Goal: Information Seeking & Learning: Learn about a topic

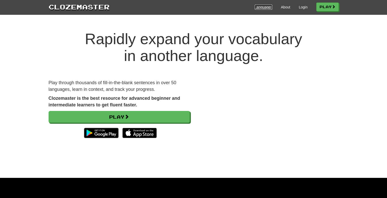
click at [261, 6] on link "Languages" at bounding box center [264, 7] width 18 height 5
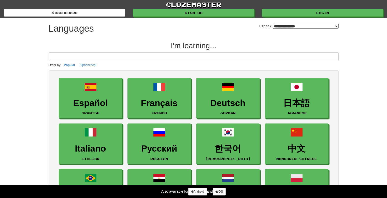
select select "*******"
click at [108, 57] on input at bounding box center [194, 56] width 290 height 9
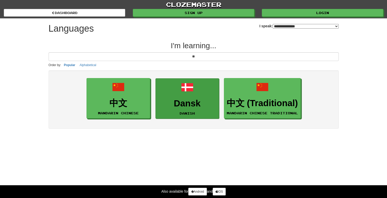
type input "**"
click at [177, 92] on link "Dansk Danish" at bounding box center [188, 98] width 64 height 40
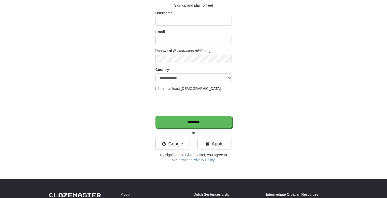
scroll to position [32, 0]
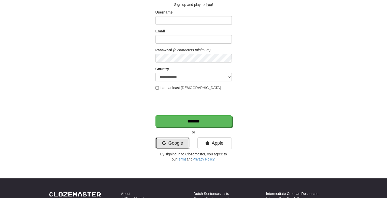
click at [179, 143] on link "Google" at bounding box center [173, 143] width 34 height 12
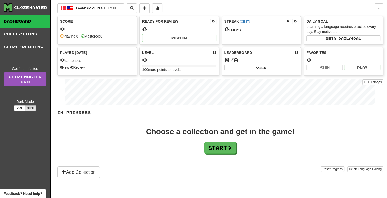
click at [201, 145] on div "Choose a collection and get in the game! Start" at bounding box center [220, 141] width 326 height 26
click at [212, 149] on button "Start" at bounding box center [221, 148] width 32 height 12
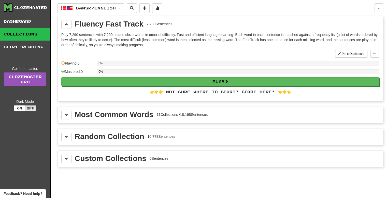
click at [129, 116] on div "Most Common Words" at bounding box center [114, 115] width 79 height 8
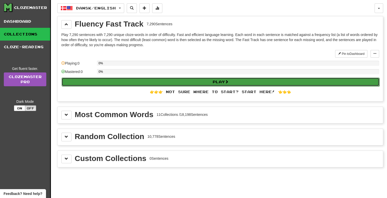
click at [198, 80] on button "Play" at bounding box center [221, 81] width 318 height 9
select select "**"
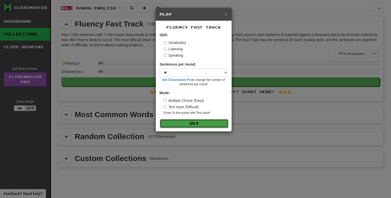
click at [188, 122] on button "Go" at bounding box center [194, 123] width 68 height 9
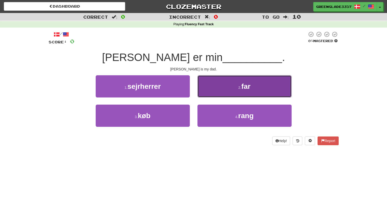
click at [262, 86] on button "2 . far" at bounding box center [245, 86] width 94 height 22
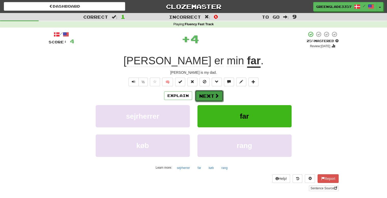
click at [213, 93] on button "Next" at bounding box center [209, 96] width 29 height 12
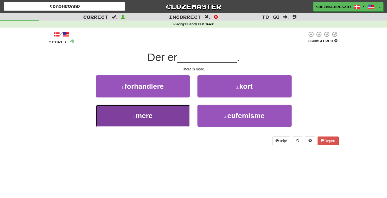
click at [156, 118] on button "3 . mere" at bounding box center [143, 115] width 94 height 22
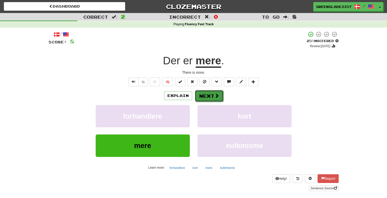
click at [205, 95] on button "Next" at bounding box center [209, 96] width 29 height 12
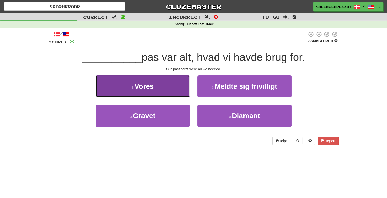
click at [171, 93] on button "1 . Vores" at bounding box center [143, 86] width 94 height 22
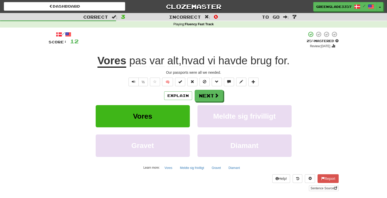
click at [157, 61] on span "var" at bounding box center [156, 60] width 15 height 12
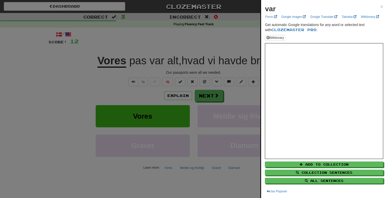
click at [79, 102] on div at bounding box center [193, 99] width 387 height 198
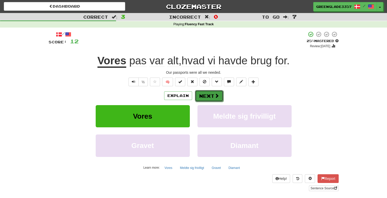
click at [212, 95] on button "Next" at bounding box center [209, 96] width 29 height 12
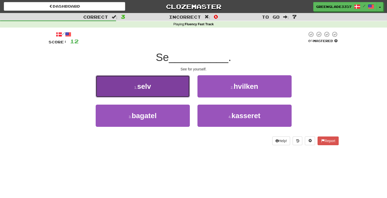
click at [173, 86] on button "1 . selv" at bounding box center [143, 86] width 94 height 22
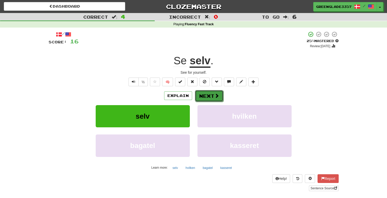
click at [201, 99] on button "Next" at bounding box center [209, 96] width 29 height 12
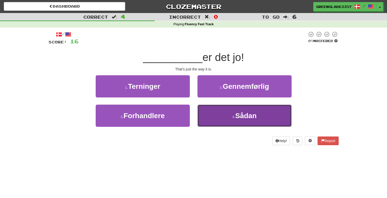
click at [217, 104] on button "4 . Sådan" at bounding box center [245, 115] width 94 height 22
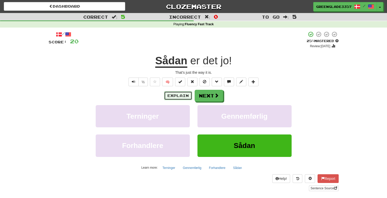
click at [177, 96] on button "Explain" at bounding box center [178, 95] width 28 height 9
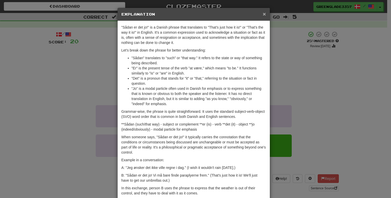
click at [263, 14] on span "×" at bounding box center [264, 14] width 3 height 6
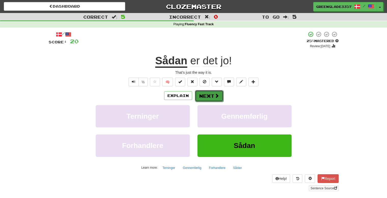
click at [212, 99] on button "Next" at bounding box center [209, 96] width 29 height 12
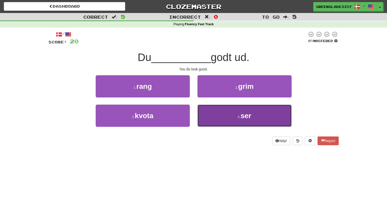
click at [223, 118] on button "4 . ser" at bounding box center [245, 115] width 94 height 22
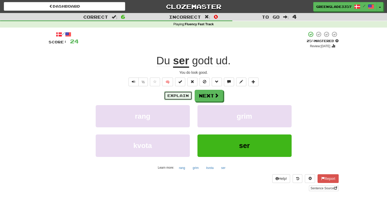
click at [183, 94] on button "Explain" at bounding box center [178, 95] width 28 height 9
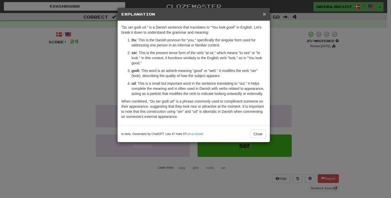
click at [263, 15] on span "×" at bounding box center [264, 14] width 3 height 6
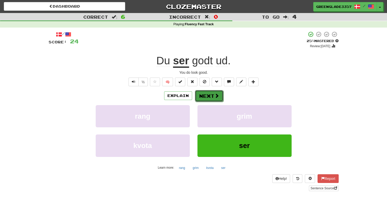
click at [209, 98] on button "Next" at bounding box center [209, 96] width 29 height 12
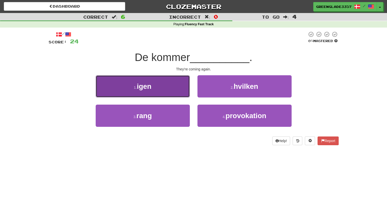
click at [169, 84] on button "1 . igen" at bounding box center [143, 86] width 94 height 22
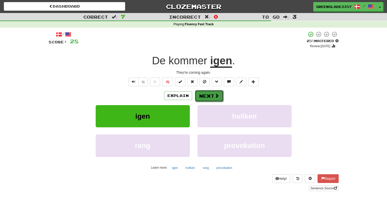
click at [213, 100] on button "Next" at bounding box center [209, 96] width 29 height 12
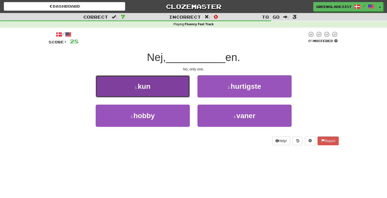
click at [181, 85] on button "1 . kun" at bounding box center [143, 86] width 94 height 22
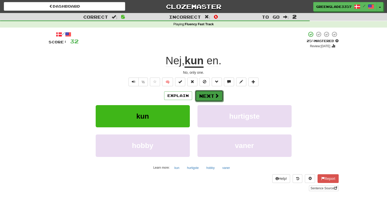
click at [209, 93] on button "Next" at bounding box center [209, 96] width 29 height 12
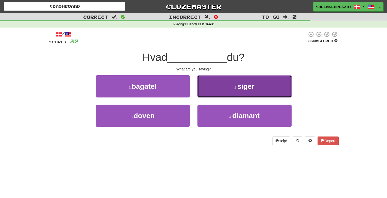
click at [222, 90] on button "2 . siger" at bounding box center [245, 86] width 94 height 22
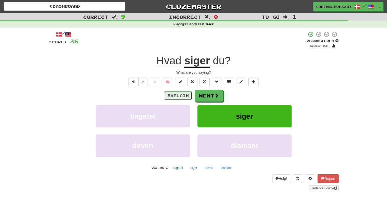
click at [177, 93] on button "Explain" at bounding box center [178, 95] width 28 height 9
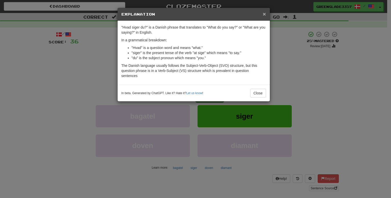
click at [265, 13] on span "×" at bounding box center [264, 14] width 3 height 6
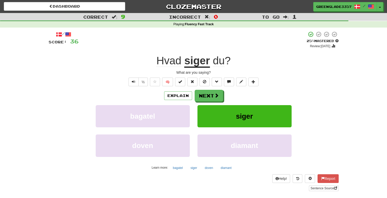
click at [132, 77] on div "/ Score: 36 + 4 25 % Mastered Review: 2025-08-16 Hvad siger du ? What are you s…" at bounding box center [194, 111] width 290 height 160
click at [133, 81] on span "Text-to-speech controls" at bounding box center [134, 82] width 4 height 4
click at [212, 96] on button "Next" at bounding box center [209, 96] width 29 height 12
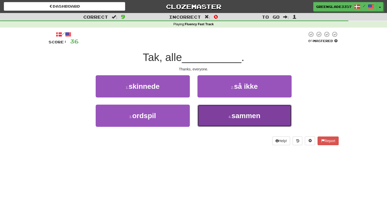
click at [214, 114] on button "4 . sammen" at bounding box center [245, 115] width 94 height 22
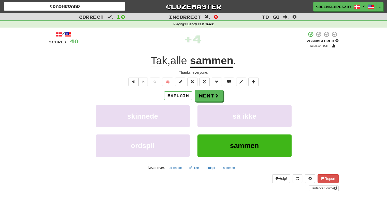
click at [216, 61] on u "sammen" at bounding box center [211, 60] width 43 height 13
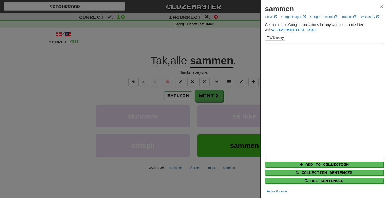
click at [380, 7] on span "×" at bounding box center [381, 7] width 3 height 6
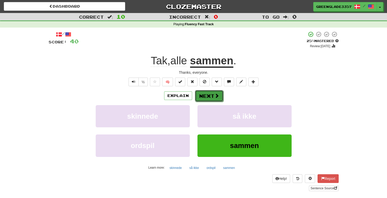
click at [208, 96] on button "Next" at bounding box center [209, 96] width 29 height 12
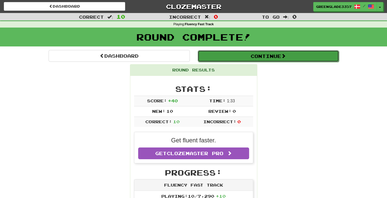
click at [236, 56] on button "Continue" at bounding box center [268, 56] width 141 height 12
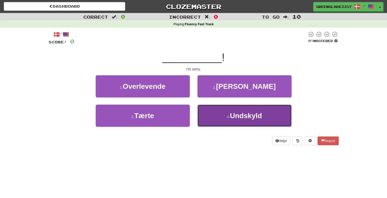
click at [234, 117] on span "Undskyld" at bounding box center [246, 116] width 32 height 8
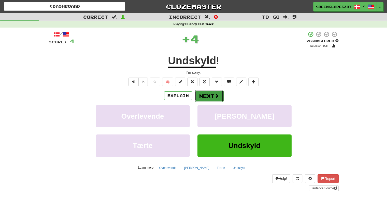
click at [210, 98] on button "Next" at bounding box center [209, 96] width 29 height 12
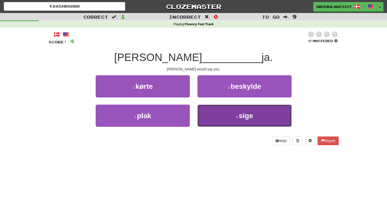
click at [223, 123] on button "4 . sige" at bounding box center [245, 115] width 94 height 22
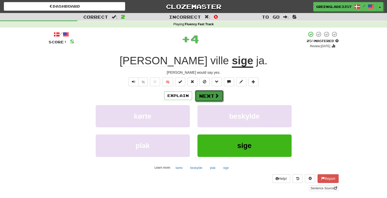
click at [215, 96] on span at bounding box center [217, 95] width 5 height 5
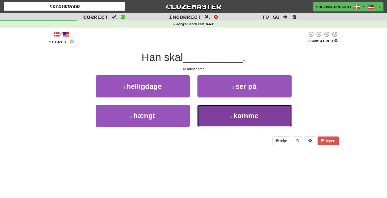
click at [215, 109] on button "4 . komme" at bounding box center [245, 115] width 94 height 22
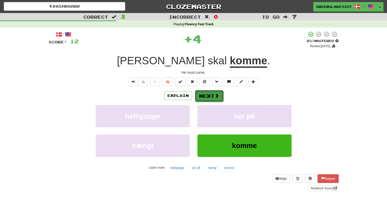
click at [216, 93] on span at bounding box center [217, 95] width 5 height 5
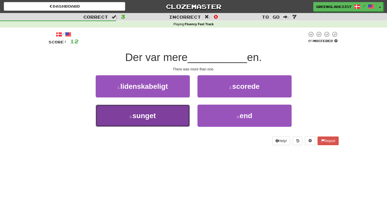
click at [171, 122] on button "3 . sunget" at bounding box center [143, 115] width 94 height 22
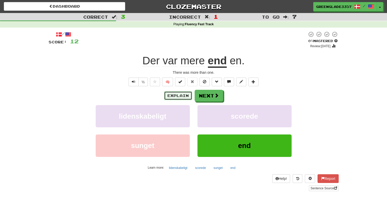
click at [183, 93] on button "Explain" at bounding box center [178, 95] width 28 height 9
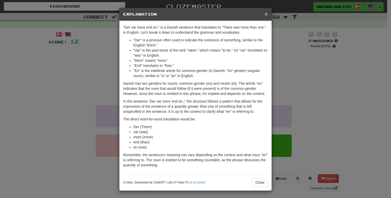
click at [265, 15] on span "×" at bounding box center [266, 14] width 3 height 6
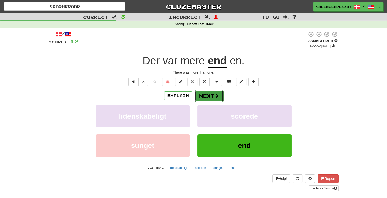
click at [212, 97] on button "Next" at bounding box center [209, 96] width 29 height 12
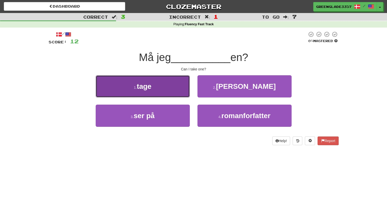
click at [173, 93] on button "1 . tage" at bounding box center [143, 86] width 94 height 22
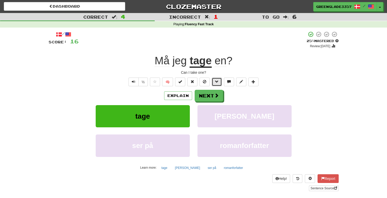
click at [222, 80] on button at bounding box center [217, 81] width 10 height 9
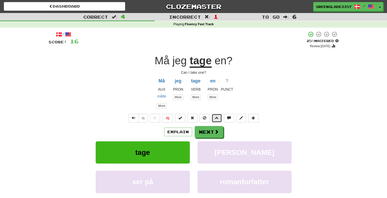
click at [219, 117] on button at bounding box center [217, 118] width 10 height 9
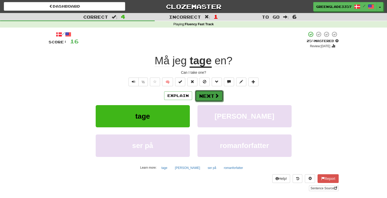
click at [211, 95] on button "Next" at bounding box center [209, 96] width 29 height 12
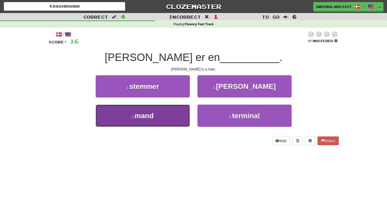
click at [167, 117] on button "3 . mand" at bounding box center [143, 115] width 94 height 22
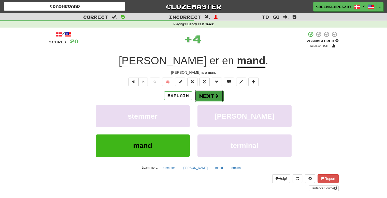
click at [213, 94] on button "Next" at bounding box center [209, 96] width 29 height 12
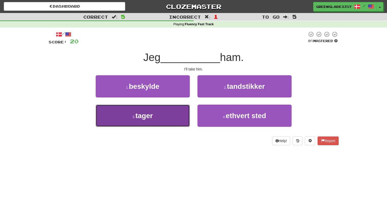
click at [163, 115] on button "3 . tager" at bounding box center [143, 115] width 94 height 22
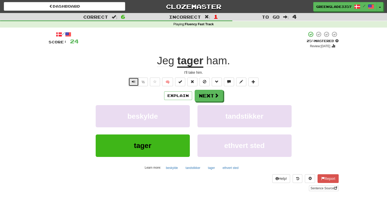
click at [132, 84] on button "Text-to-speech controls" at bounding box center [134, 81] width 10 height 9
click at [132, 81] on span "Text-to-speech controls" at bounding box center [134, 82] width 4 height 4
click at [215, 93] on span at bounding box center [217, 95] width 5 height 5
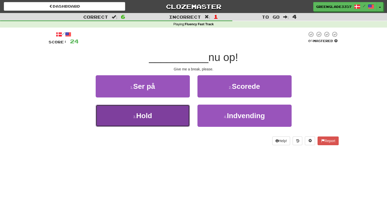
click at [153, 119] on button "3 . Hold" at bounding box center [143, 115] width 94 height 22
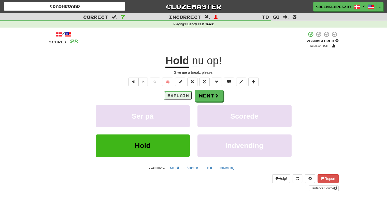
click at [174, 95] on button "Explain" at bounding box center [178, 95] width 28 height 9
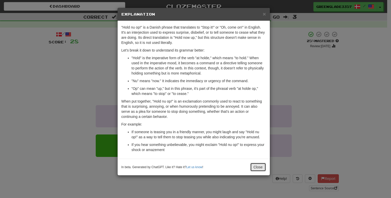
click at [253, 163] on button "Close" at bounding box center [258, 166] width 16 height 9
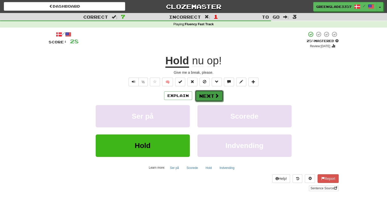
click at [209, 96] on button "Next" at bounding box center [209, 96] width 29 height 12
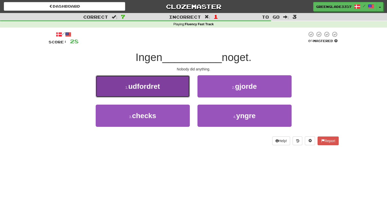
click at [177, 80] on button "1 . udfordret" at bounding box center [143, 86] width 94 height 22
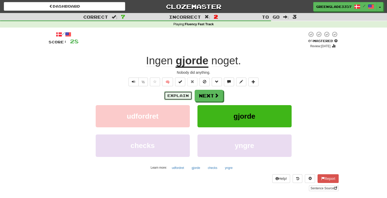
click at [178, 92] on button "Explain" at bounding box center [178, 95] width 28 height 9
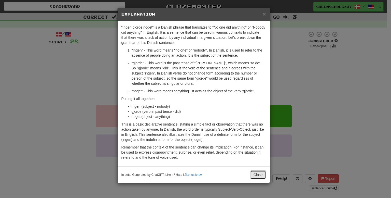
click at [259, 175] on button "Close" at bounding box center [258, 174] width 16 height 9
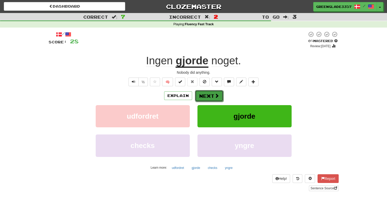
click at [207, 97] on button "Next" at bounding box center [209, 96] width 29 height 12
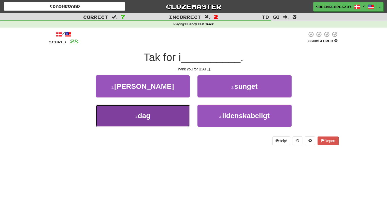
click at [163, 112] on button "3 . dag" at bounding box center [143, 115] width 94 height 22
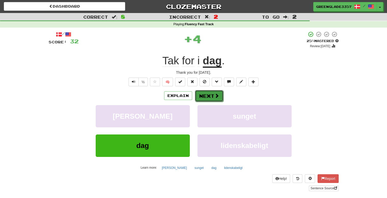
click at [208, 92] on button "Next" at bounding box center [209, 96] width 29 height 12
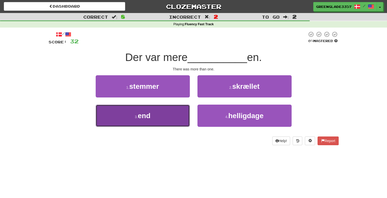
click at [163, 108] on button "3 . end" at bounding box center [143, 115] width 94 height 22
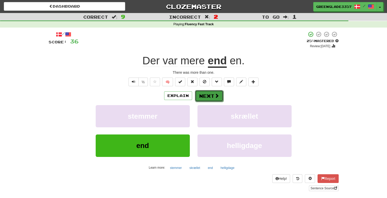
click at [211, 93] on button "Next" at bounding box center [209, 96] width 29 height 12
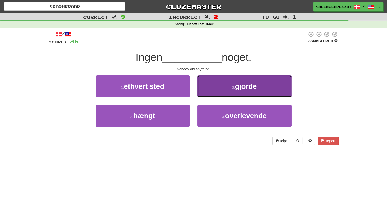
click at [219, 88] on button "2 . gjorde" at bounding box center [245, 86] width 94 height 22
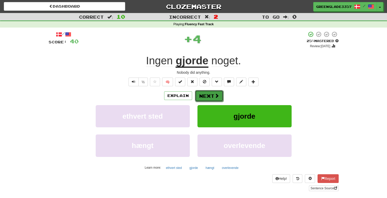
click at [211, 94] on button "Next" at bounding box center [209, 96] width 29 height 12
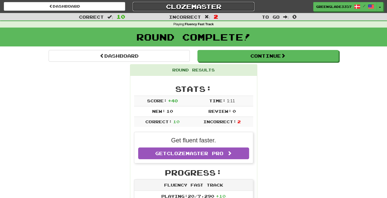
click at [195, 6] on link "Clozemaster" at bounding box center [193, 6] width 121 height 9
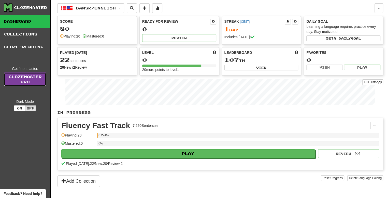
click at [31, 80] on link "Clozemaster Pro" at bounding box center [25, 79] width 43 height 14
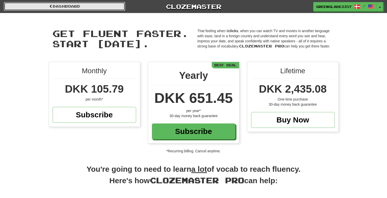
click at [106, 4] on link "Dashboard" at bounding box center [64, 6] width 121 height 9
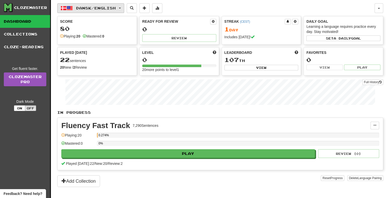
click at [85, 10] on span "Dansk / English" at bounding box center [96, 8] width 40 height 4
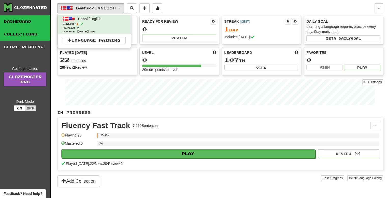
click at [31, 32] on link "Collections" at bounding box center [25, 34] width 50 height 13
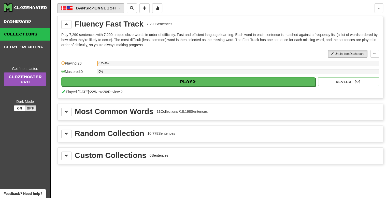
drag, startPoint x: 104, startPoint y: 0, endPoint x: 107, endPoint y: 10, distance: 10.1
click at [107, 10] on div "Dansk / English Dansk / English Streak: 1 Review: 0 Points today: 80 Language P…" at bounding box center [220, 105] width 326 height 210
click at [107, 10] on span "Dansk / English" at bounding box center [96, 8] width 40 height 4
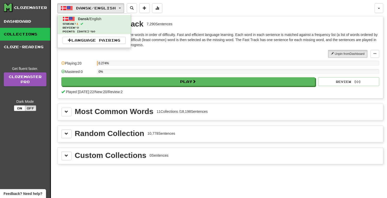
click at [188, 12] on div "Dansk / English Dansk / English Streak: 1 Review: 0 Points today: 80 Language P…" at bounding box center [216, 8] width 318 height 10
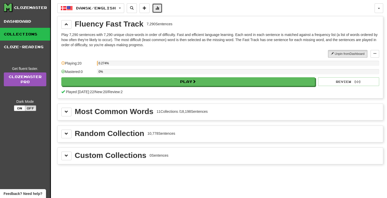
click at [162, 9] on button at bounding box center [157, 8] width 10 height 10
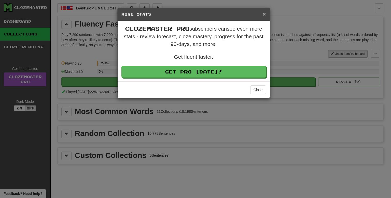
click at [265, 13] on span "×" at bounding box center [264, 14] width 3 height 6
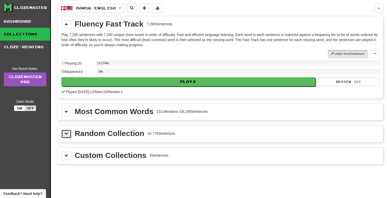
click at [67, 133] on span at bounding box center [67, 134] width 4 height 4
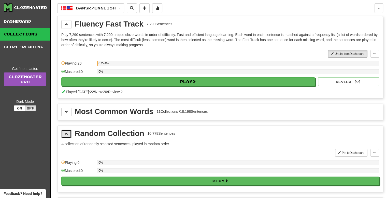
click at [67, 133] on span at bounding box center [67, 134] width 4 height 4
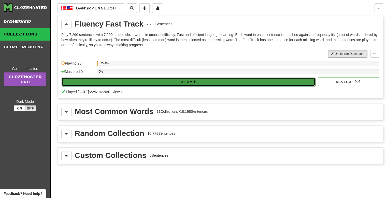
click at [181, 80] on button "Play" at bounding box center [189, 81] width 254 height 9
select select "**"
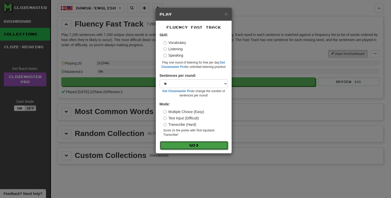
click at [192, 145] on button "Go" at bounding box center [194, 145] width 68 height 9
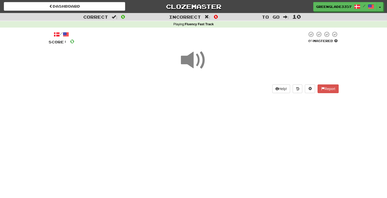
click at [187, 61] on span at bounding box center [193, 59] width 25 height 25
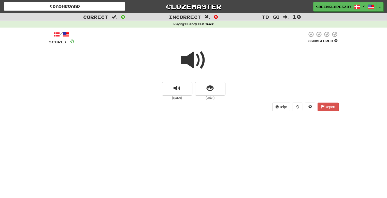
click at [194, 63] on span at bounding box center [193, 59] width 25 height 25
click at [194, 58] on span at bounding box center [193, 59] width 25 height 25
click at [177, 86] on span "replay audio" at bounding box center [177, 88] width 7 height 7
click at [200, 88] on button "show sentence" at bounding box center [210, 89] width 31 height 14
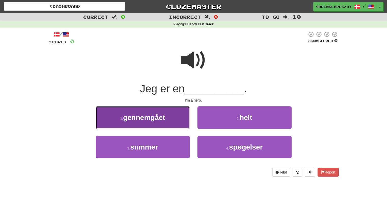
click at [183, 113] on button "1 . gennemgået" at bounding box center [143, 117] width 94 height 22
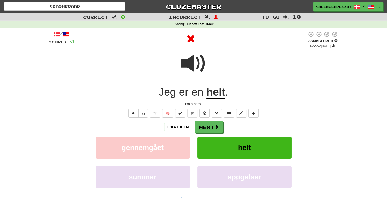
click at [194, 67] on span at bounding box center [193, 63] width 25 height 25
click at [185, 65] on span at bounding box center [193, 63] width 25 height 25
click at [210, 129] on button "Next" at bounding box center [209, 127] width 29 height 12
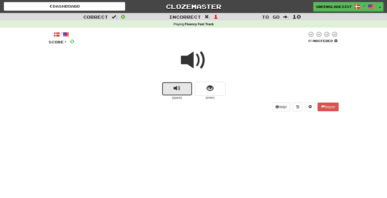
click at [180, 88] on span "replay audio" at bounding box center [177, 88] width 7 height 7
click at [175, 90] on span "replay audio" at bounding box center [177, 88] width 7 height 7
click at [213, 87] on span "show sentence" at bounding box center [210, 88] width 7 height 7
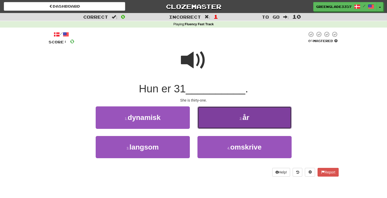
click at [213, 113] on button "2 . år" at bounding box center [245, 117] width 94 height 22
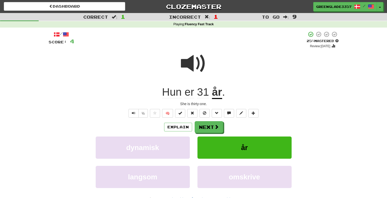
click at [203, 94] on span "31" at bounding box center [203, 92] width 12 height 12
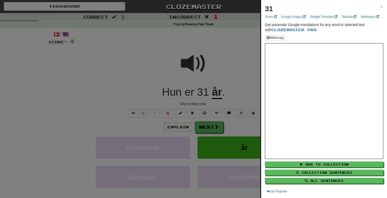
click at [238, 24] on div at bounding box center [193, 99] width 387 height 198
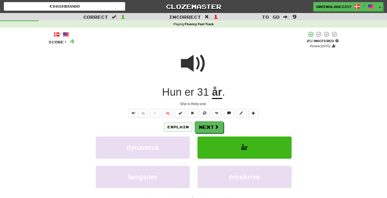
click at [191, 60] on span at bounding box center [193, 63] width 25 height 25
click at [202, 94] on span "31" at bounding box center [203, 92] width 12 height 12
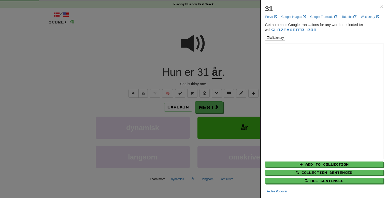
scroll to position [23, 0]
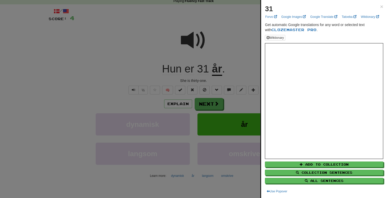
click at [221, 34] on div at bounding box center [193, 99] width 387 height 198
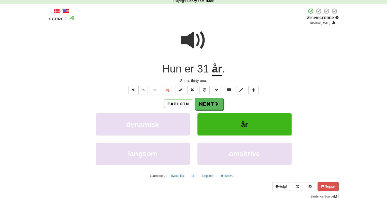
scroll to position [0, 0]
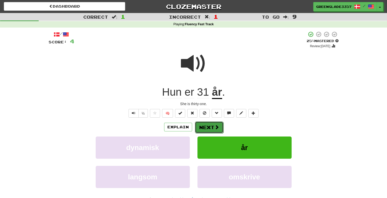
click at [215, 126] on span at bounding box center [217, 127] width 5 height 5
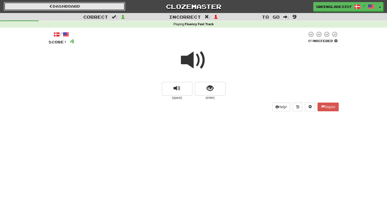
click at [62, 6] on link "Dashboard" at bounding box center [64, 6] width 121 height 9
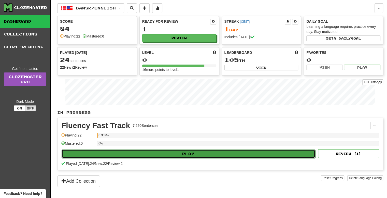
click at [194, 150] on button "Play" at bounding box center [189, 153] width 254 height 9
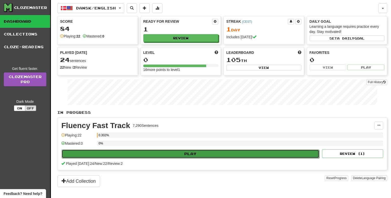
select select "**"
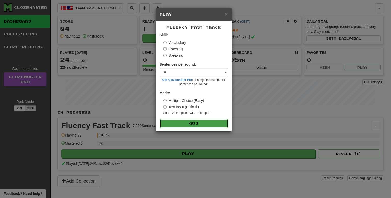
click at [201, 120] on button "Go" at bounding box center [194, 123] width 68 height 9
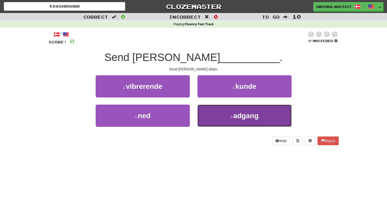
click at [213, 110] on button "4 . adgang" at bounding box center [245, 115] width 94 height 22
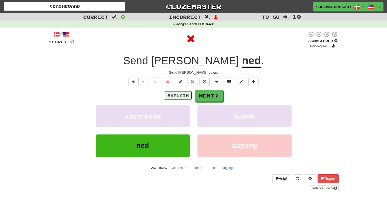
click at [175, 97] on button "Explain" at bounding box center [178, 95] width 28 height 9
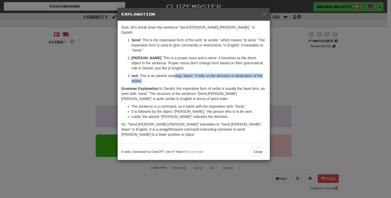
drag, startPoint x: 174, startPoint y: 69, endPoint x: 156, endPoint y: 77, distance: 20.1
click at [156, 77] on p "[PERSON_NAME] : This is an adverb meaning "down." It tells us the direction or …" at bounding box center [199, 78] width 134 height 10
click at [255, 147] on button "Close" at bounding box center [258, 151] width 16 height 9
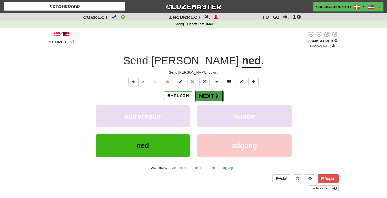
click at [209, 92] on button "Next" at bounding box center [209, 96] width 29 height 12
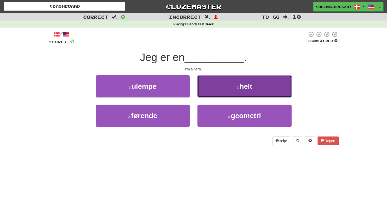
click at [230, 83] on button "2 . [PERSON_NAME]" at bounding box center [245, 86] width 94 height 22
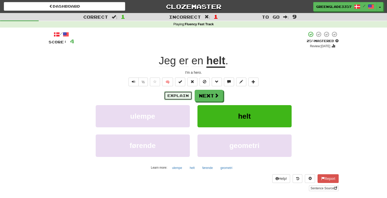
click at [179, 91] on button "Explain" at bounding box center [178, 95] width 28 height 9
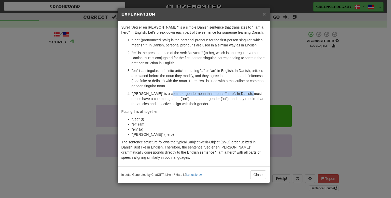
drag, startPoint x: 169, startPoint y: 92, endPoint x: 246, endPoint y: 92, distance: 77.7
click at [246, 92] on p ""helt" is a common-gender noun that means "hero". In Danish, most nouns have a …" at bounding box center [199, 98] width 134 height 15
click at [202, 98] on p ""helt" is a common-gender noun that means "hero". In Danish, most nouns have a …" at bounding box center [199, 98] width 134 height 15
click at [292, 77] on div "× Explanation Sure! "Jeg er en helt" is a simple Danish sentence that translate…" at bounding box center [195, 99] width 391 height 198
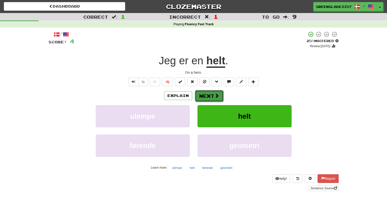
click at [215, 96] on span at bounding box center [217, 95] width 5 height 5
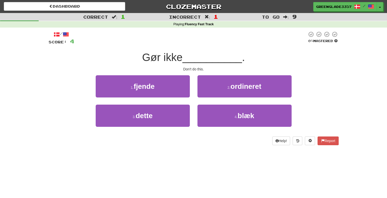
click at [147, 56] on span "Gør ikke" at bounding box center [162, 57] width 40 height 12
click at [186, 50] on div "Gør ikke __________ ." at bounding box center [194, 57] width 290 height 14
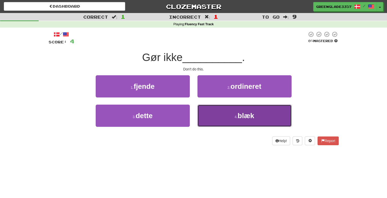
click at [221, 109] on button "4 . blæk" at bounding box center [245, 115] width 94 height 22
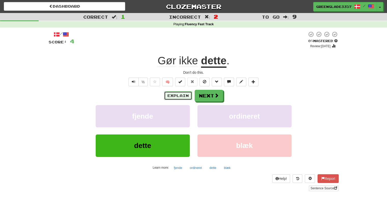
click at [179, 94] on button "Explain" at bounding box center [178, 95] width 28 height 9
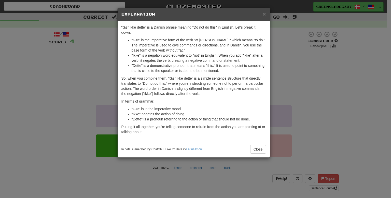
click at [263, 13] on h5 "Explanation" at bounding box center [193, 14] width 145 height 5
click at [265, 14] on span "×" at bounding box center [264, 14] width 3 height 6
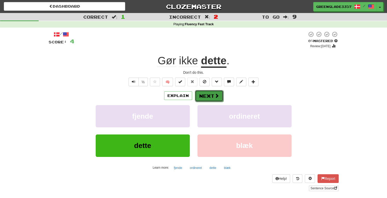
click at [207, 95] on button "Next" at bounding box center [209, 96] width 29 height 12
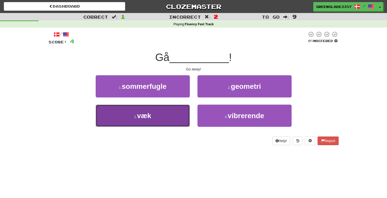
click at [143, 120] on button "3 . væk" at bounding box center [143, 115] width 94 height 22
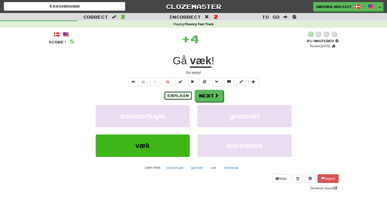
click at [175, 95] on button "Explain" at bounding box center [178, 95] width 28 height 9
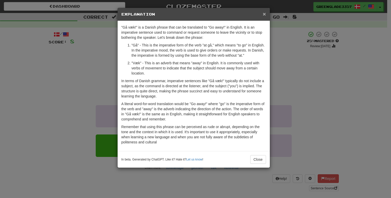
click at [263, 11] on span "×" at bounding box center [264, 14] width 3 height 6
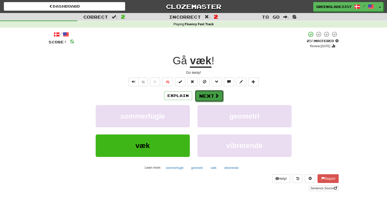
click at [215, 98] on span at bounding box center [217, 95] width 5 height 5
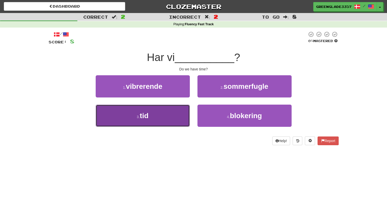
click at [149, 116] on button "3 . tid" at bounding box center [143, 115] width 94 height 22
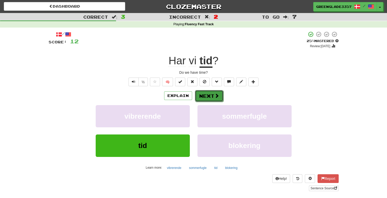
click at [204, 93] on button "Next" at bounding box center [209, 96] width 29 height 12
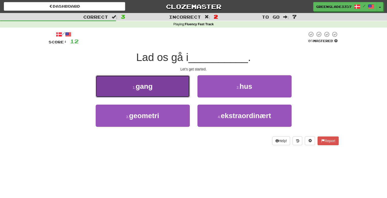
click at [160, 97] on button "1 . gang" at bounding box center [143, 86] width 94 height 22
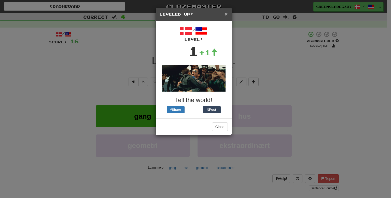
click at [225, 12] on span "×" at bounding box center [226, 14] width 3 height 6
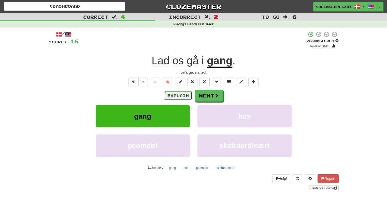
click at [185, 97] on button "Explain" at bounding box center [178, 95] width 28 height 9
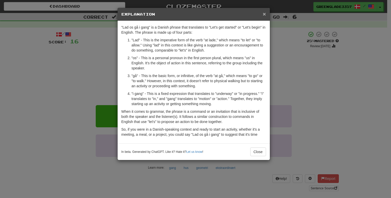
click at [264, 14] on span "×" at bounding box center [264, 14] width 3 height 6
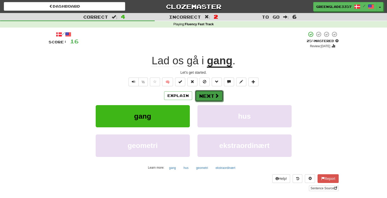
click at [204, 98] on button "Next" at bounding box center [209, 96] width 29 height 12
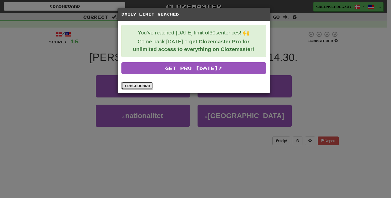
click at [141, 86] on link "Dashboard" at bounding box center [137, 86] width 32 height 8
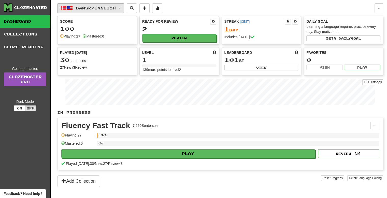
click at [111, 12] on button "Dansk / English" at bounding box center [90, 8] width 67 height 10
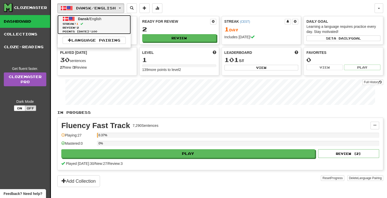
click at [107, 27] on span "Review: 2" at bounding box center [94, 28] width 63 height 4
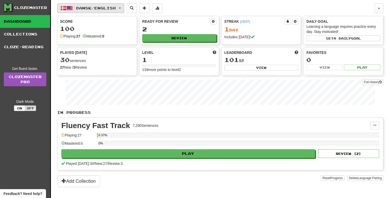
click at [111, 8] on span "Dansk / English" at bounding box center [96, 8] width 40 height 4
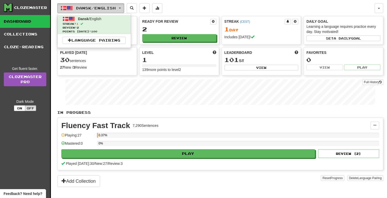
click at [111, 8] on span "Dansk / English" at bounding box center [96, 8] width 40 height 4
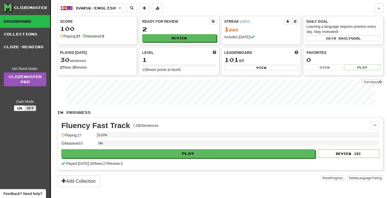
click at [210, 9] on div "Dansk / English Dansk / English Streak: 1 Review: 2 Points [DATE]: 100 Language…" at bounding box center [216, 8] width 318 height 10
click at [116, 7] on span "Dansk / English" at bounding box center [96, 8] width 40 height 4
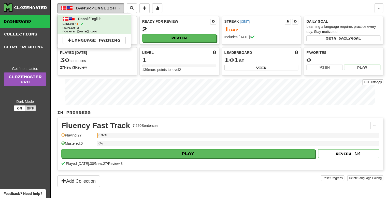
click at [112, 6] on span "Dansk / English" at bounding box center [96, 8] width 40 height 4
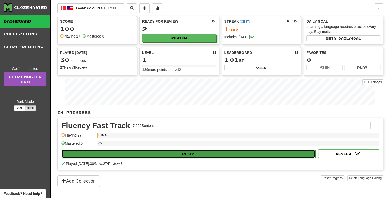
click at [180, 154] on button "Play" at bounding box center [189, 153] width 254 height 9
select select "**"
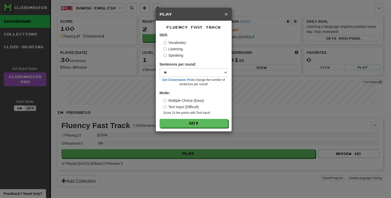
drag, startPoint x: 225, startPoint y: 13, endPoint x: 146, endPoint y: 14, distance: 78.4
click at [146, 14] on div "× Play Fluency Fast Track Skill: Vocabulary Listening Speaking Sentences per ro…" at bounding box center [195, 99] width 391 height 198
click at [227, 14] on span "×" at bounding box center [226, 14] width 3 height 6
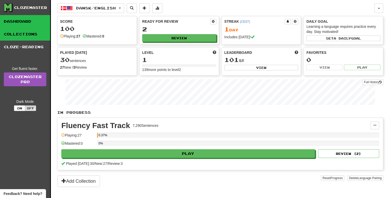
click at [37, 33] on link "Collections" at bounding box center [25, 34] width 50 height 13
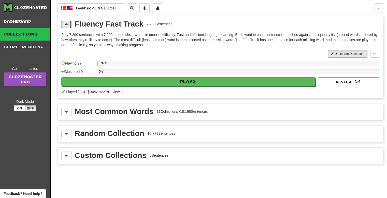
click at [65, 22] on span at bounding box center [67, 24] width 4 height 4
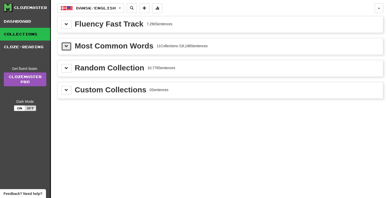
click at [66, 48] on button at bounding box center [66, 46] width 10 height 9
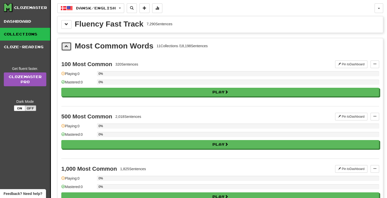
click at [66, 46] on span at bounding box center [67, 46] width 4 height 4
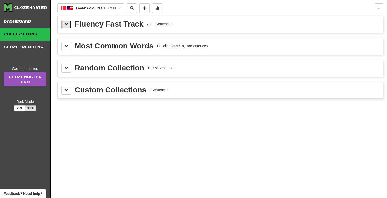
click at [68, 26] on button at bounding box center [66, 24] width 10 height 9
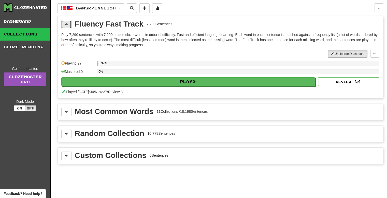
click at [68, 26] on button at bounding box center [66, 24] width 10 height 9
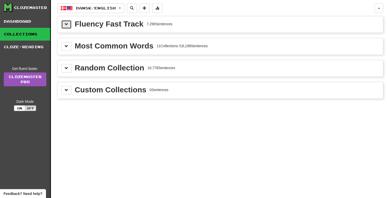
click at [68, 23] on span at bounding box center [67, 24] width 4 height 4
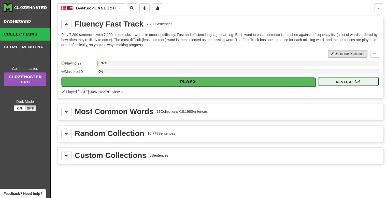
click at [346, 80] on button "Review ( 2 )" at bounding box center [348, 81] width 61 height 9
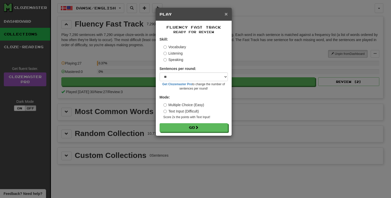
click at [227, 15] on span "×" at bounding box center [226, 14] width 3 height 6
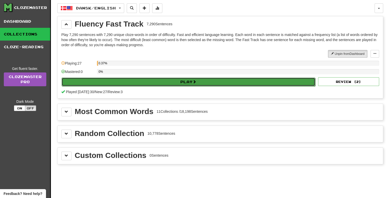
click at [185, 79] on button "Play" at bounding box center [189, 81] width 254 height 9
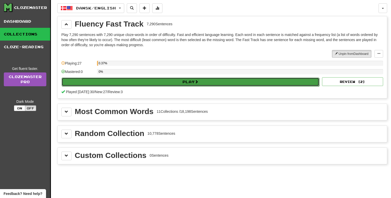
select select "**"
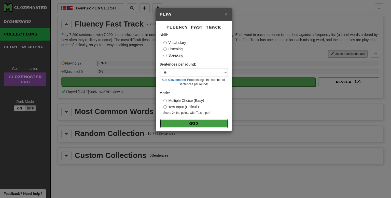
click at [207, 125] on button "Go" at bounding box center [194, 123] width 68 height 9
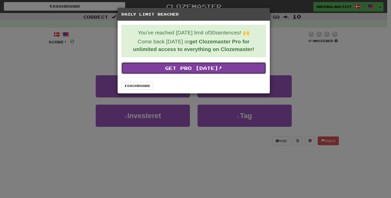
click at [196, 70] on link "Get Pro [DATE]!" at bounding box center [193, 68] width 145 height 12
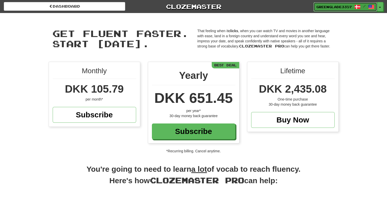
click at [325, 6] on span "GreenGlade3357" at bounding box center [335, 7] width 36 height 5
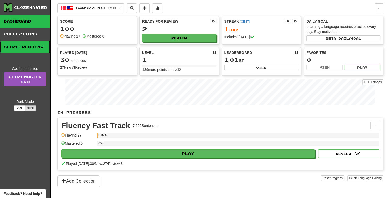
click at [40, 49] on link "Cloze-Reading" at bounding box center [25, 46] width 50 height 13
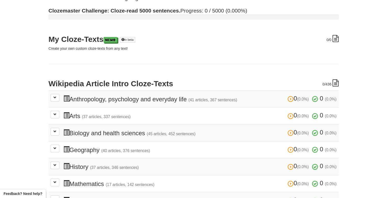
scroll to position [45, 0]
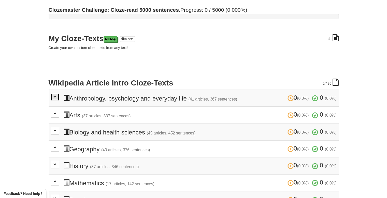
click at [54, 97] on span at bounding box center [54, 96] width 3 height 3
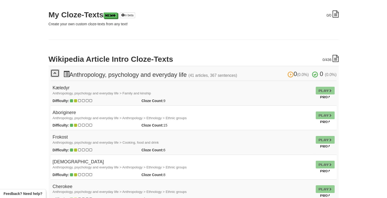
scroll to position [68, 0]
click at [61, 88] on h4 "Kæledyr Anthropology, psychology and everyday life > Family and kinship" at bounding box center [182, 91] width 259 height 10
click at [325, 89] on td "Play Pro!" at bounding box center [325, 93] width 23 height 25
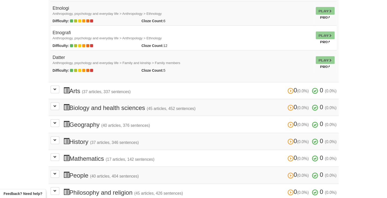
scroll to position [1083, 0]
click at [53, 88] on span at bounding box center [54, 88] width 3 height 3
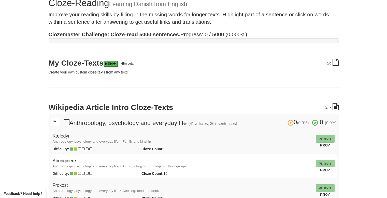
scroll to position [0, 0]
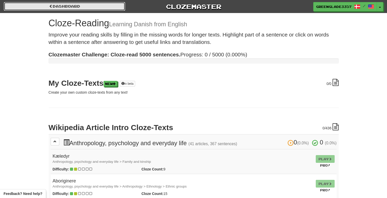
click at [98, 2] on link "Dashboard" at bounding box center [64, 6] width 121 height 9
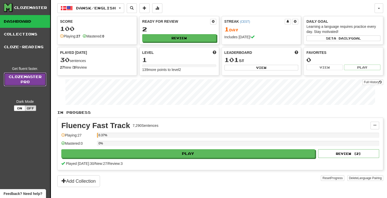
click at [27, 82] on link "Clozemaster Pro" at bounding box center [25, 79] width 43 height 14
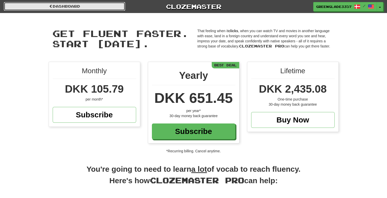
click at [114, 3] on link "Dashboard" at bounding box center [64, 6] width 121 height 9
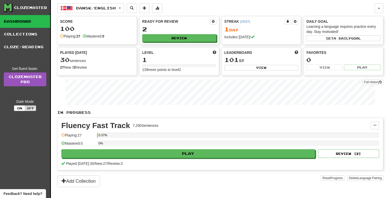
click at [231, 158] on div "Fluency Fast Track 7,290 Sentences Manage Sentences Unpin from Dashboard Playin…" at bounding box center [221, 144] width 326 height 52
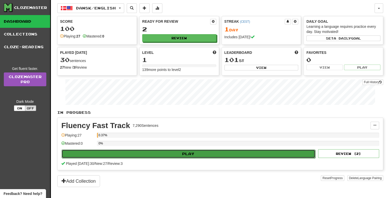
click at [237, 154] on button "Play" at bounding box center [189, 153] width 254 height 9
select select "**"
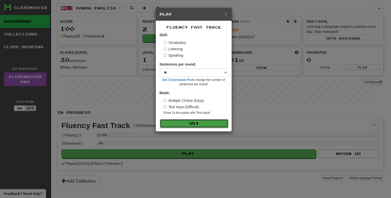
click at [189, 120] on button "Go" at bounding box center [194, 123] width 68 height 9
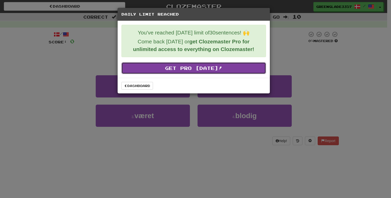
click at [203, 67] on link "Get Pro Today!" at bounding box center [193, 68] width 145 height 12
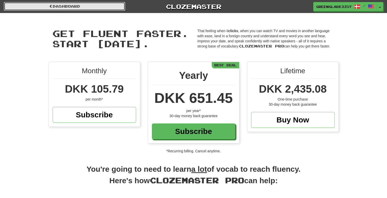
click at [72, 8] on link "Dashboard" at bounding box center [64, 6] width 121 height 9
